Goal: Task Accomplishment & Management: Complete application form

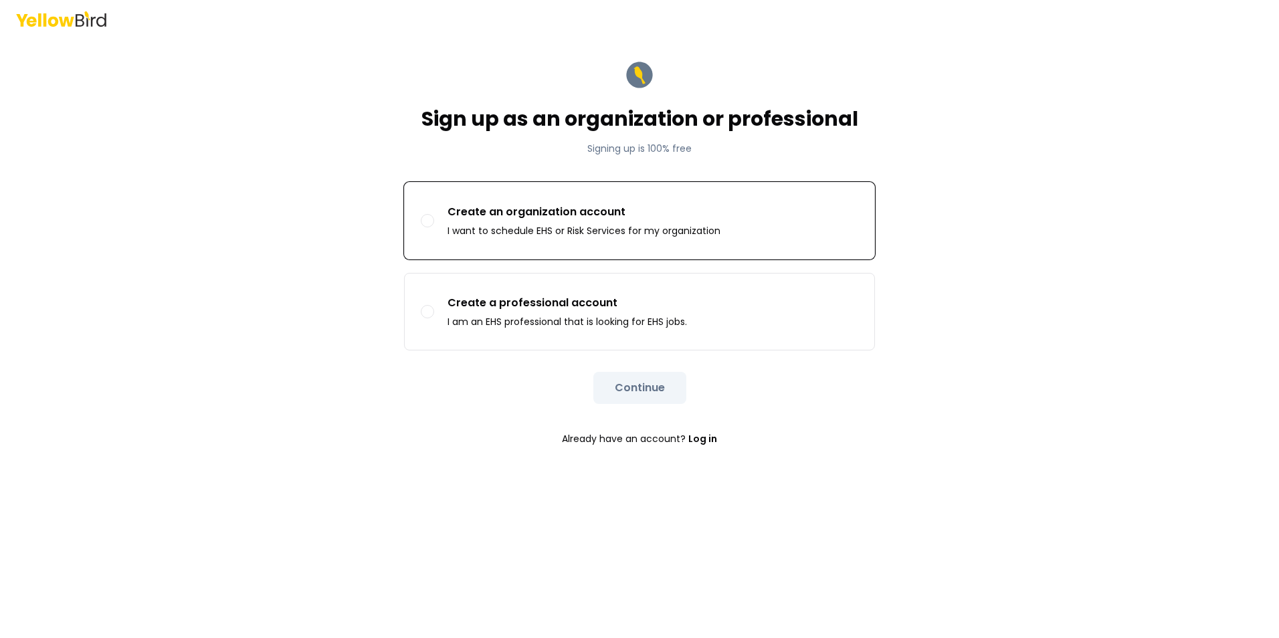
click at [426, 224] on button "Create an organization account I want to schedule EHS or Risk Services for my o…" at bounding box center [427, 220] width 13 height 13
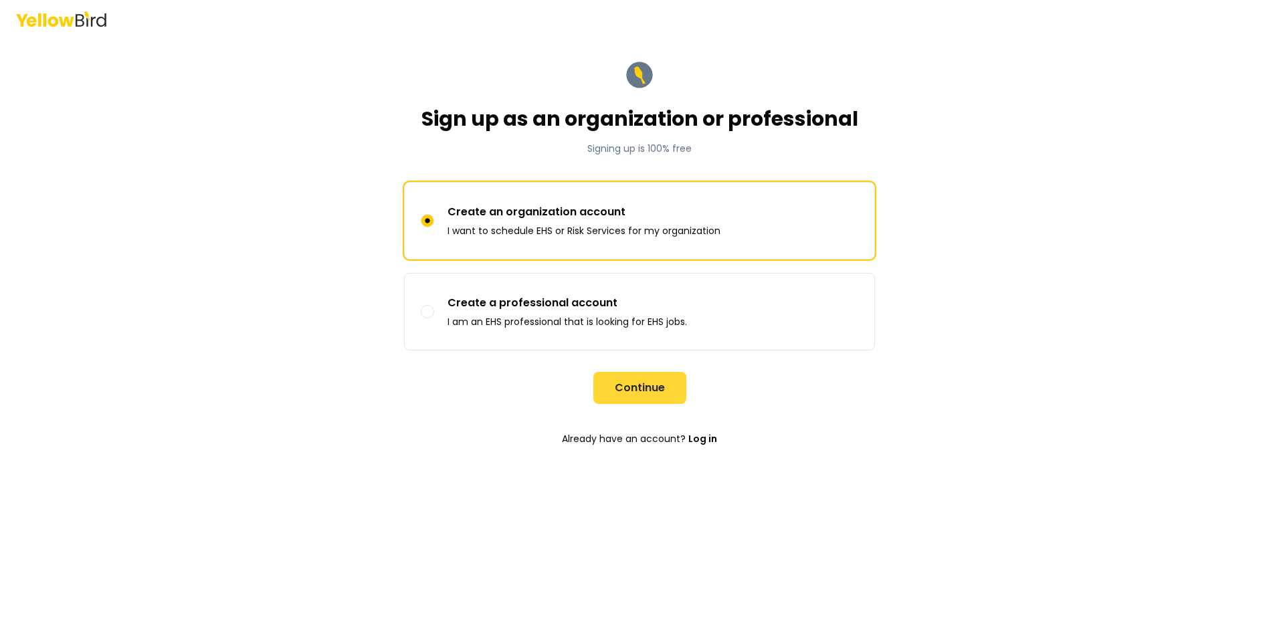
click at [645, 388] on button "Continue" at bounding box center [640, 388] width 93 height 32
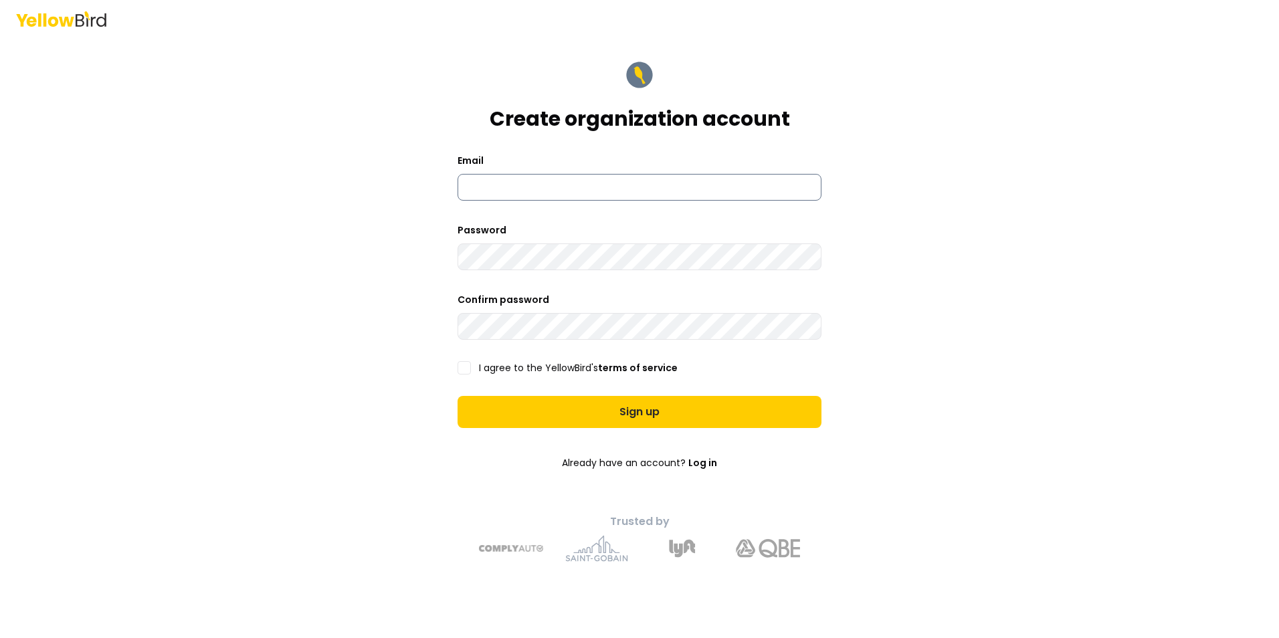
click at [491, 193] on input at bounding box center [640, 187] width 364 height 27
type input "**********"
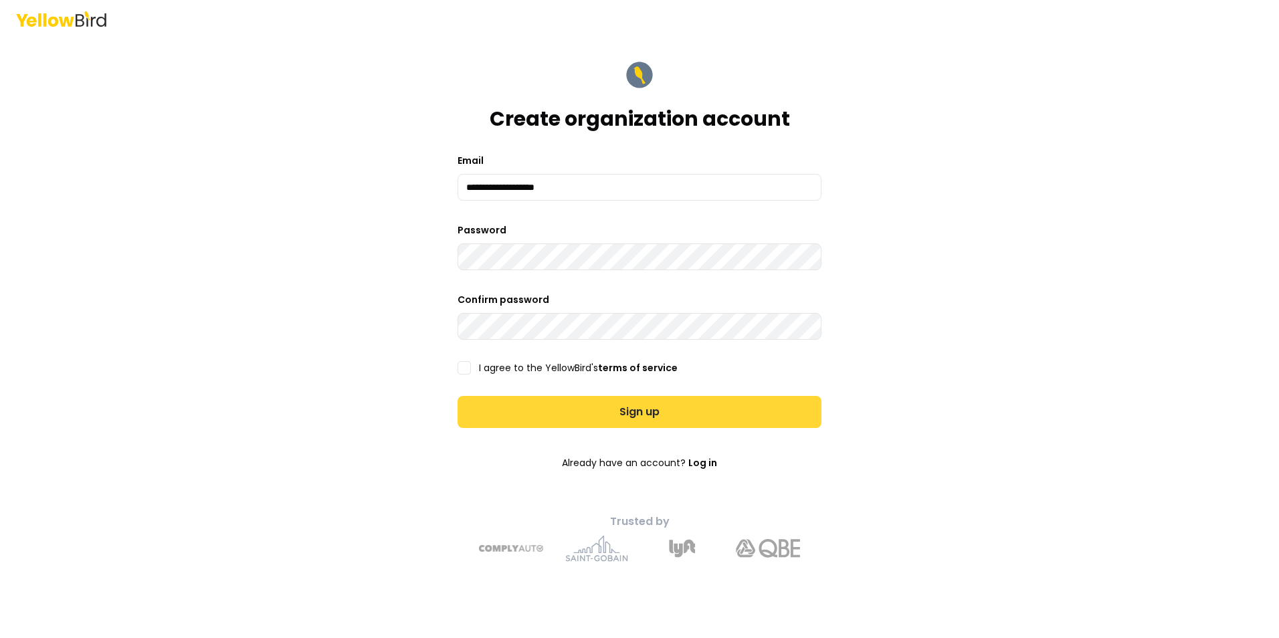
click at [622, 415] on button "Sign up" at bounding box center [640, 412] width 364 height 32
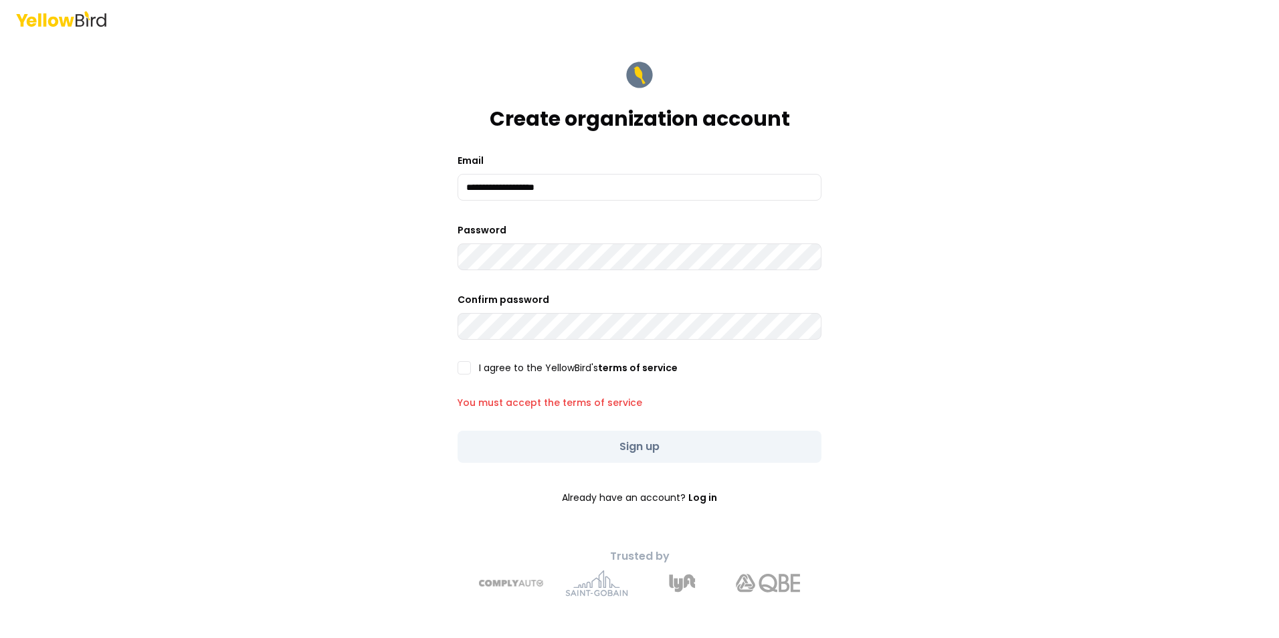
click at [471, 369] on div "I agree to the YellowBird's terms of service" at bounding box center [640, 367] width 364 height 13
click at [468, 369] on button "I agree to the YellowBird's terms of service" at bounding box center [464, 367] width 13 height 13
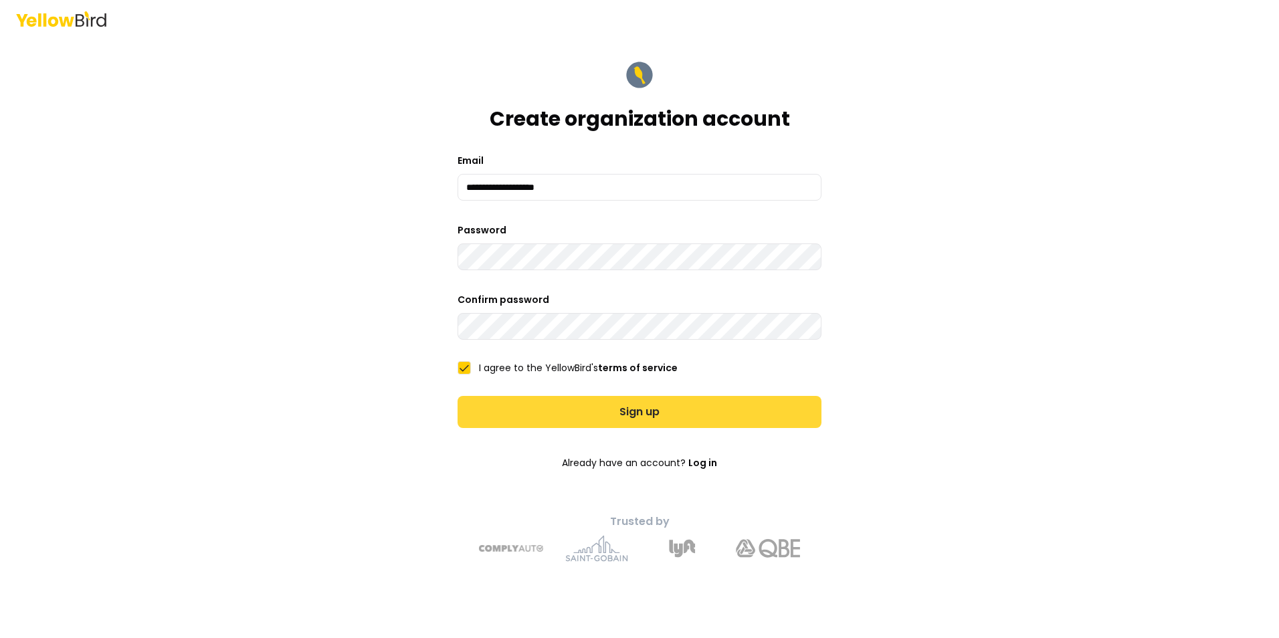
click at [631, 414] on button "Sign up" at bounding box center [640, 412] width 364 height 32
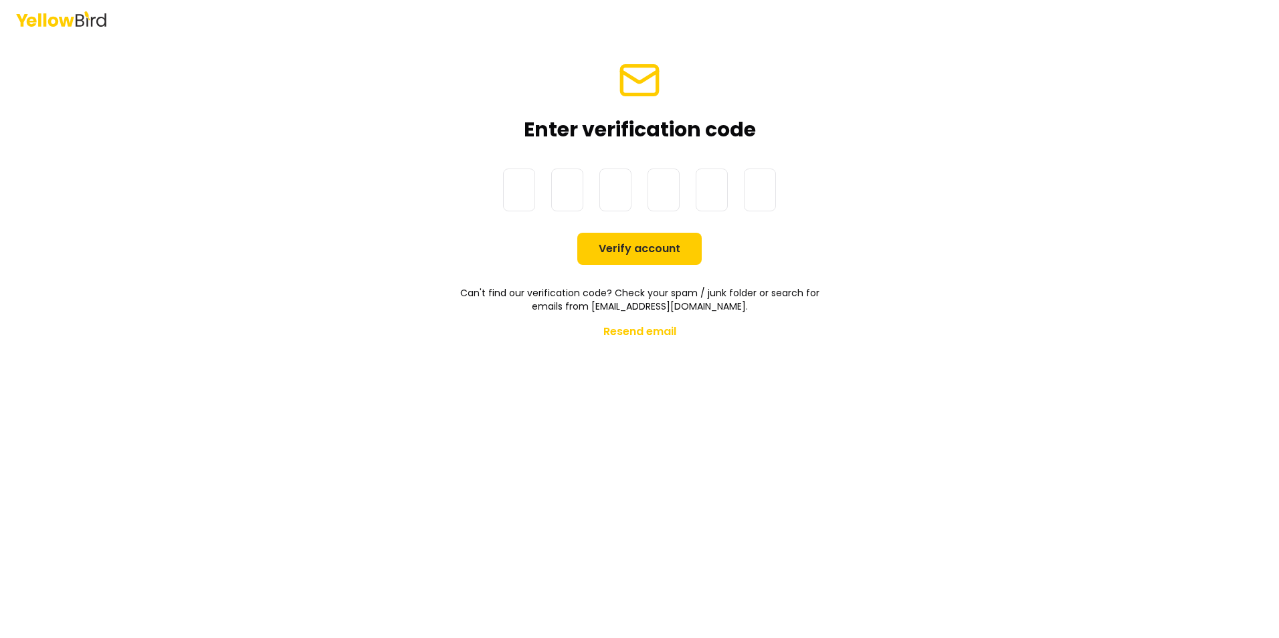
click at [512, 198] on input at bounding box center [653, 190] width 300 height 43
type input "******"
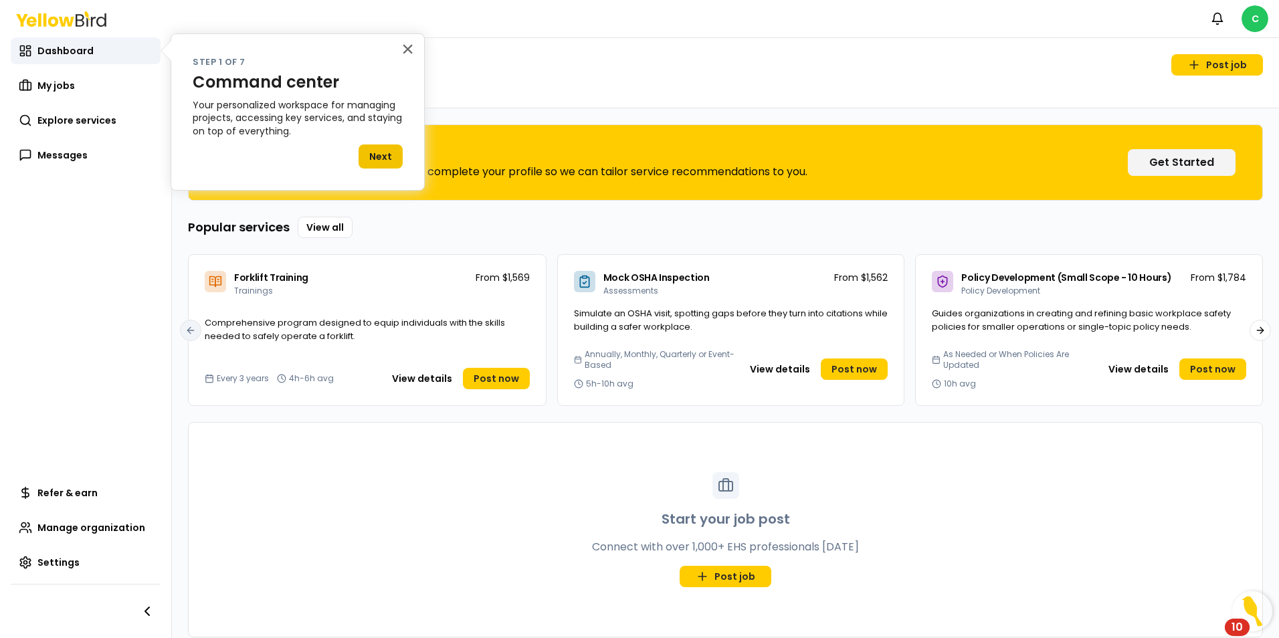
click at [379, 161] on button "Next" at bounding box center [381, 157] width 44 height 24
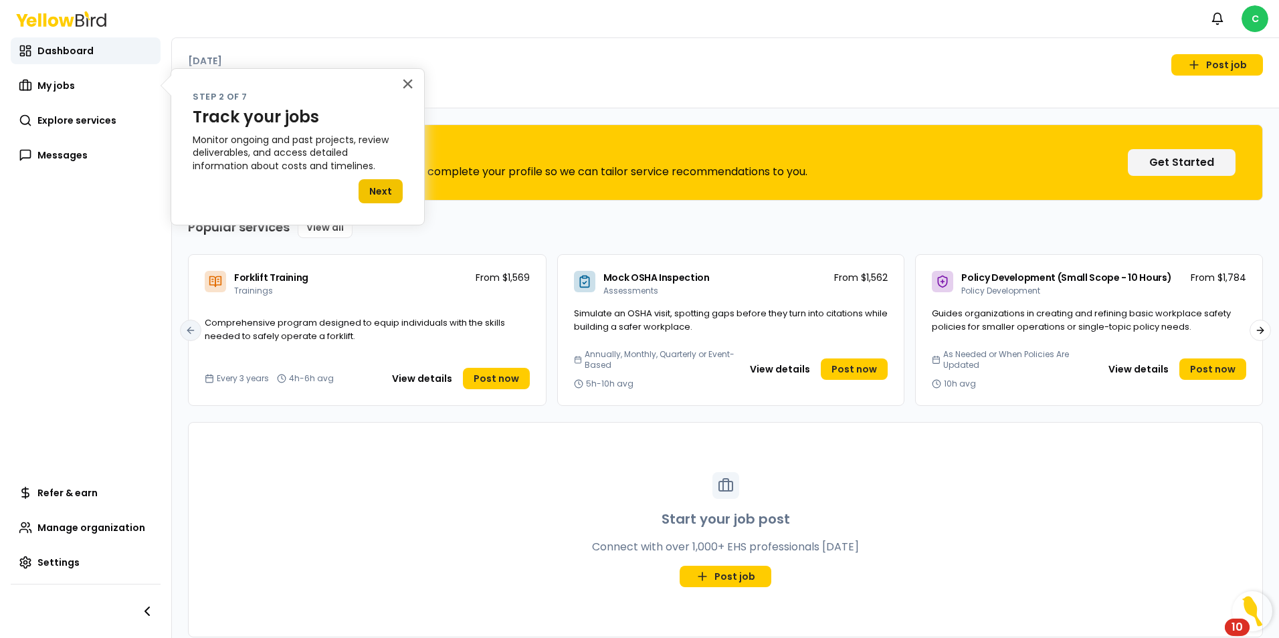
click at [379, 194] on button "Next" at bounding box center [381, 191] width 44 height 24
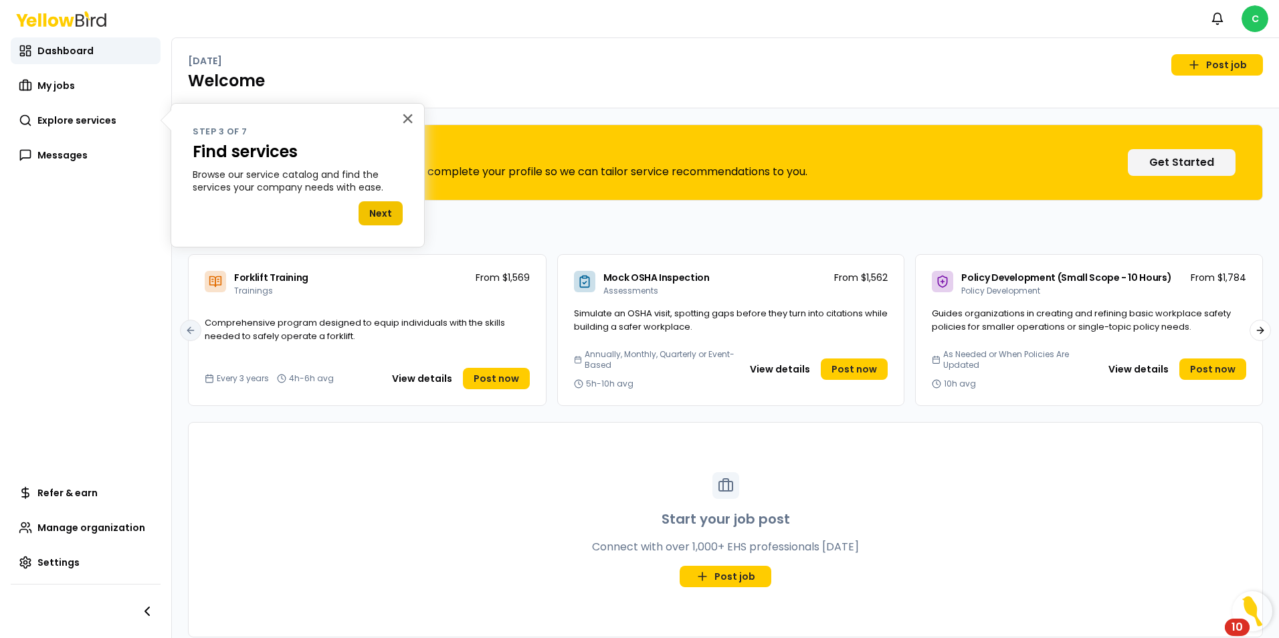
click at [385, 213] on button "Next" at bounding box center [381, 213] width 44 height 24
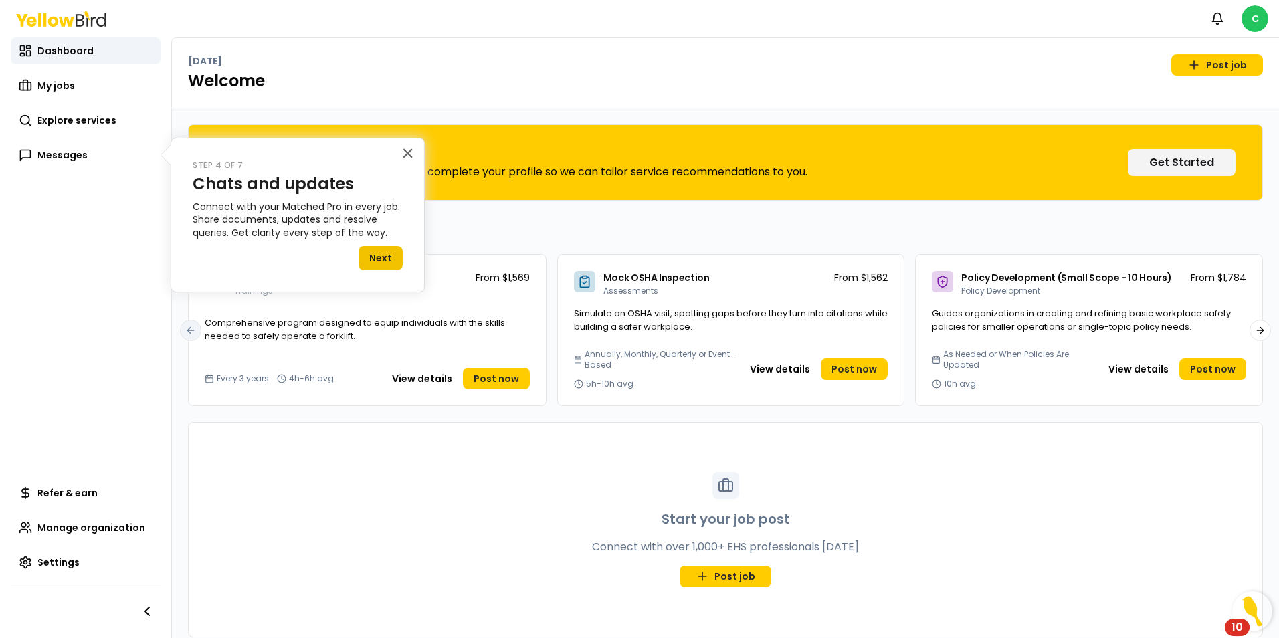
click at [385, 256] on button "Next" at bounding box center [381, 258] width 44 height 24
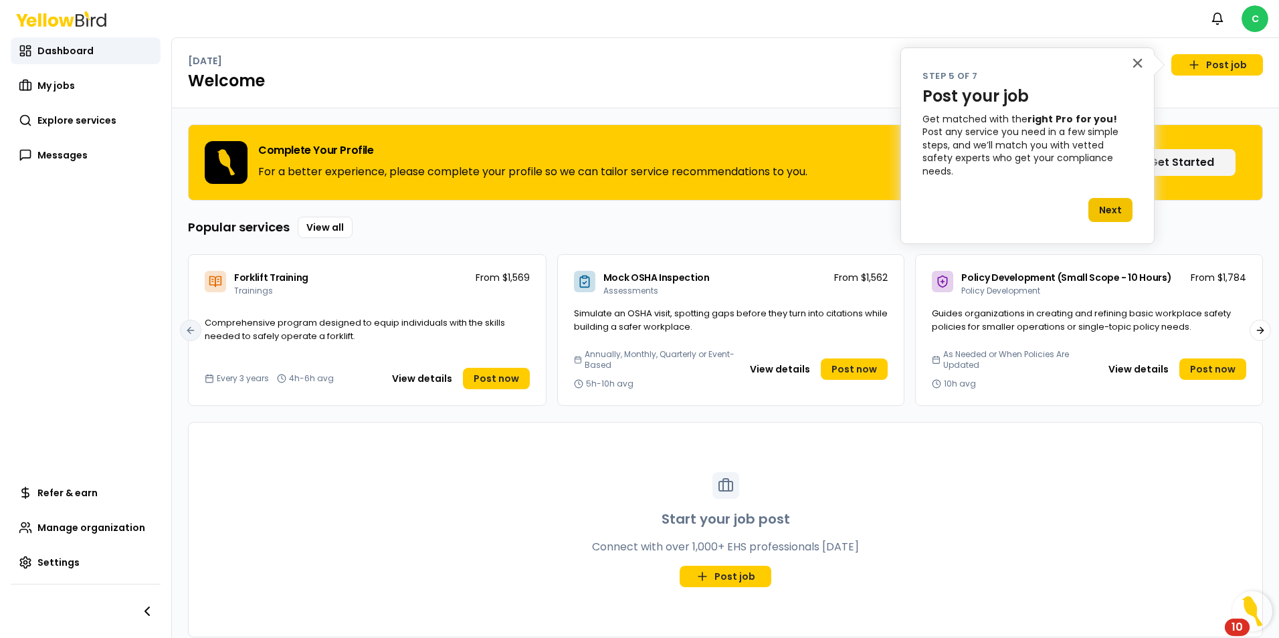
click at [1112, 199] on button "Next" at bounding box center [1111, 210] width 44 height 24
